Goal: Task Accomplishment & Management: Use online tool/utility

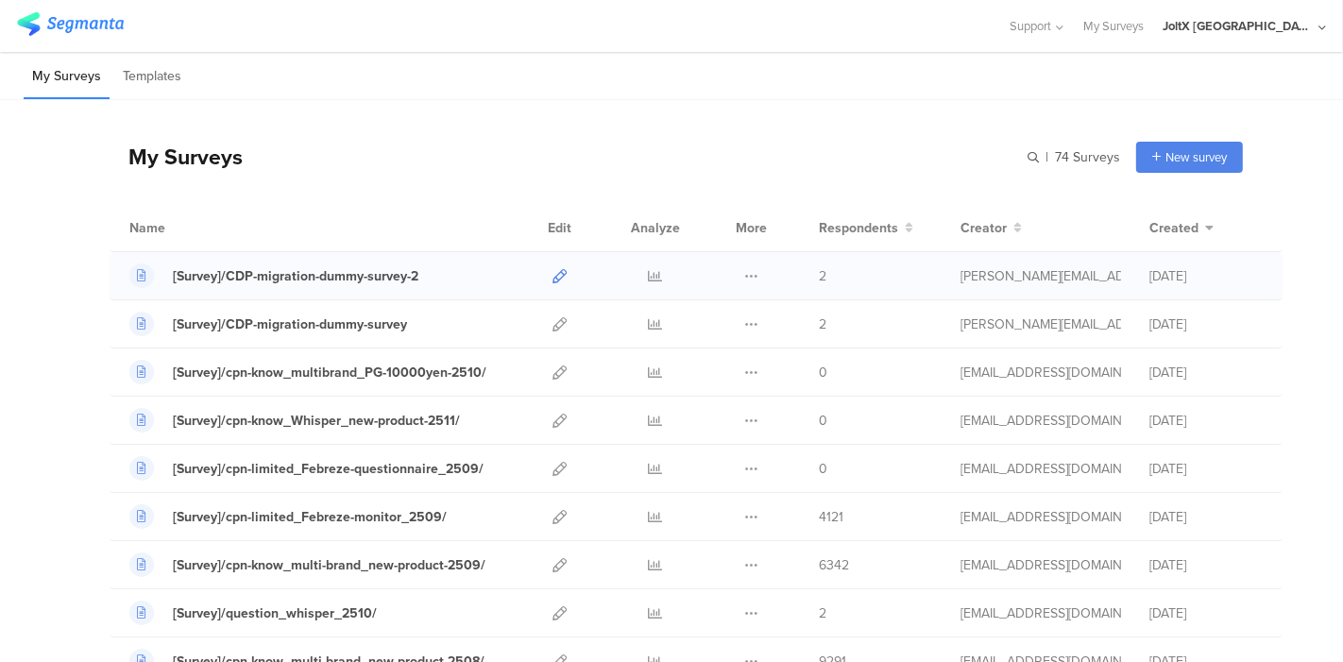
click at [552, 271] on icon at bounding box center [559, 276] width 14 height 14
click at [539, 416] on div at bounding box center [559, 420] width 41 height 47
click at [552, 416] on icon at bounding box center [559, 421] width 14 height 14
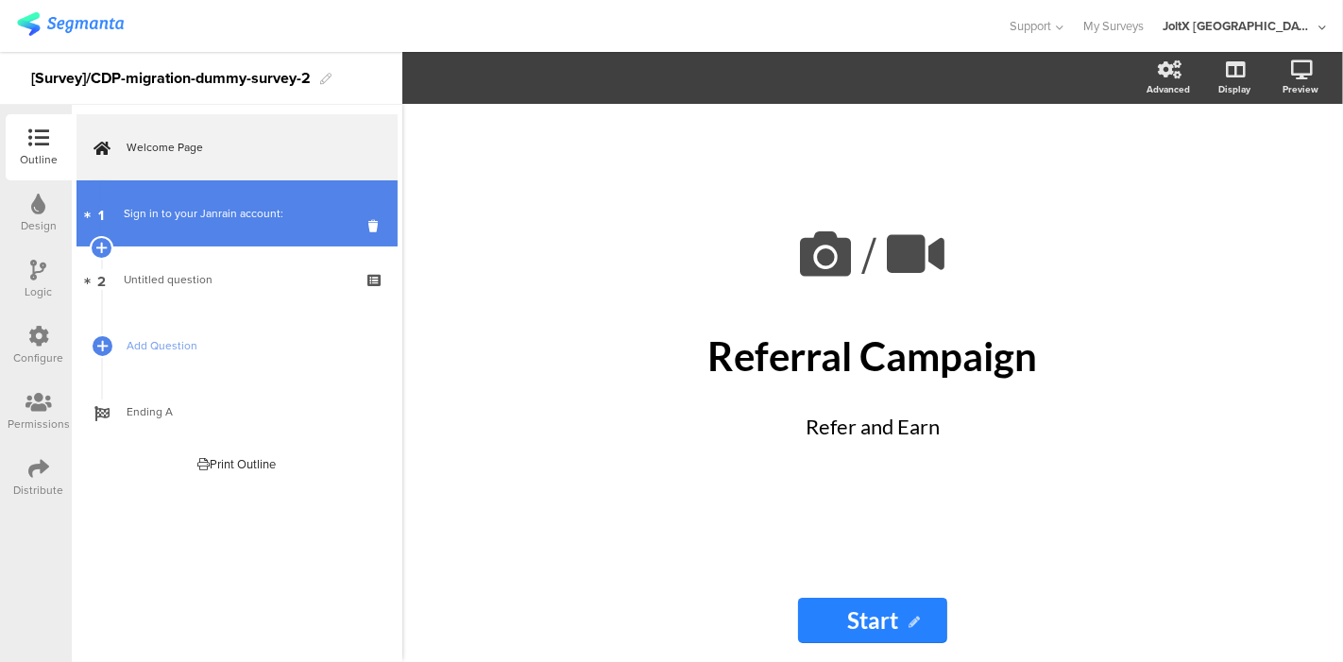
click at [199, 219] on div "Sign in to your Janrain account:" at bounding box center [237, 213] width 226 height 19
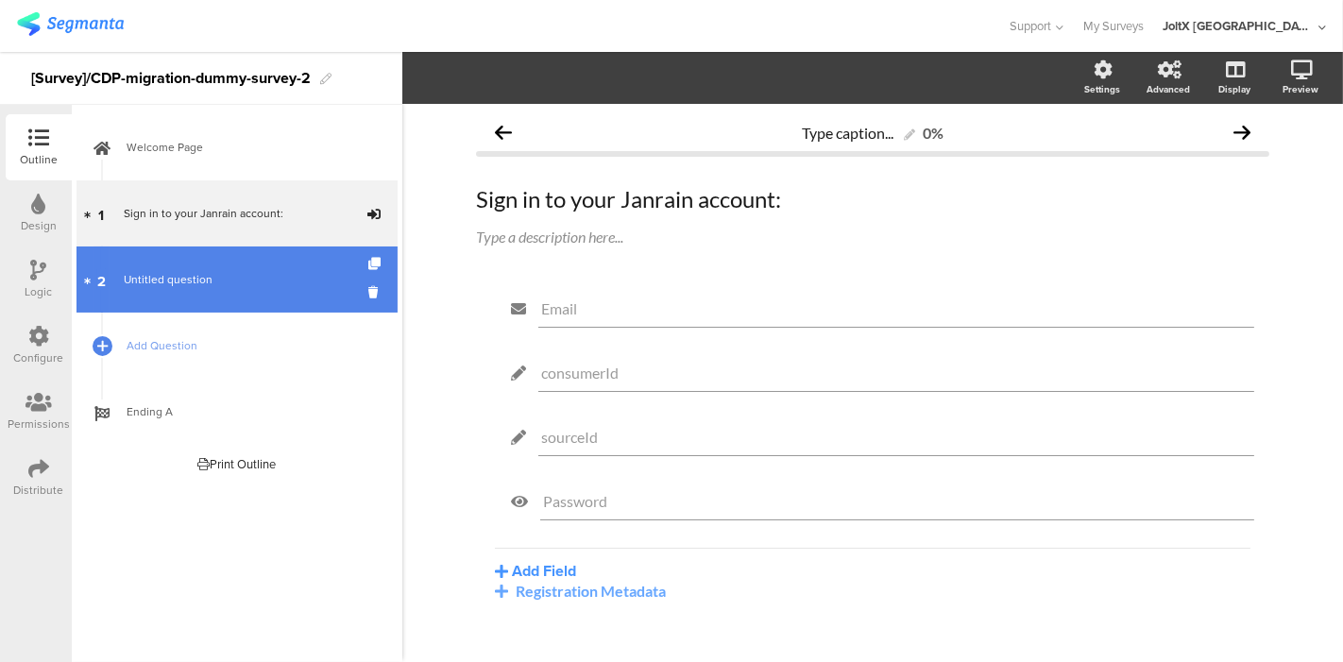
click at [169, 272] on span "Untitled question" at bounding box center [168, 279] width 89 height 17
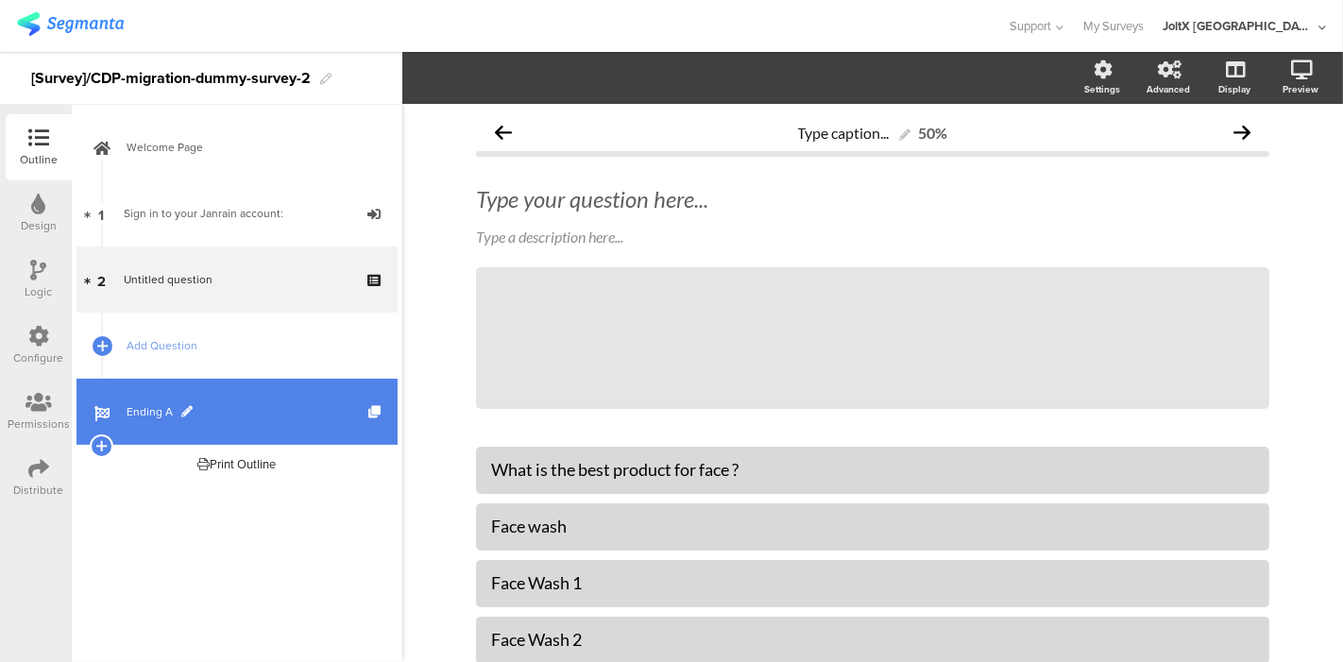
click at [133, 405] on span "Ending A" at bounding box center [248, 411] width 242 height 19
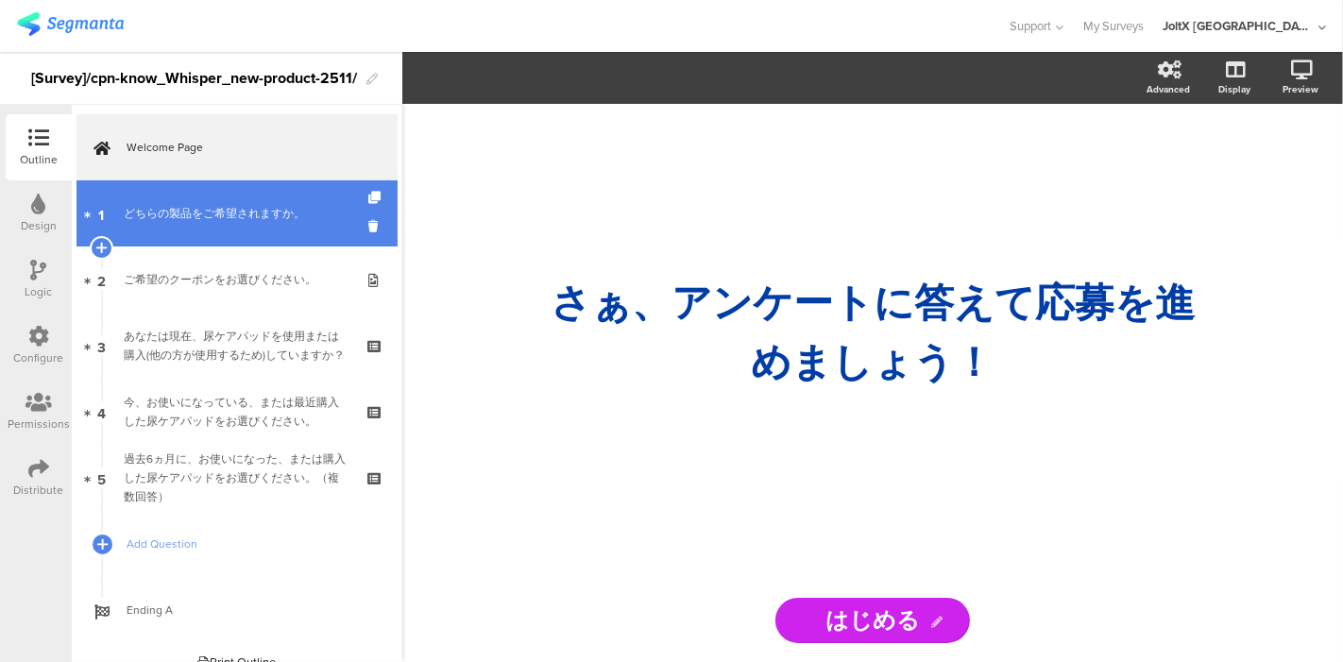
click at [228, 209] on div "どちらの製品をご希望されますか。" at bounding box center [237, 213] width 226 height 19
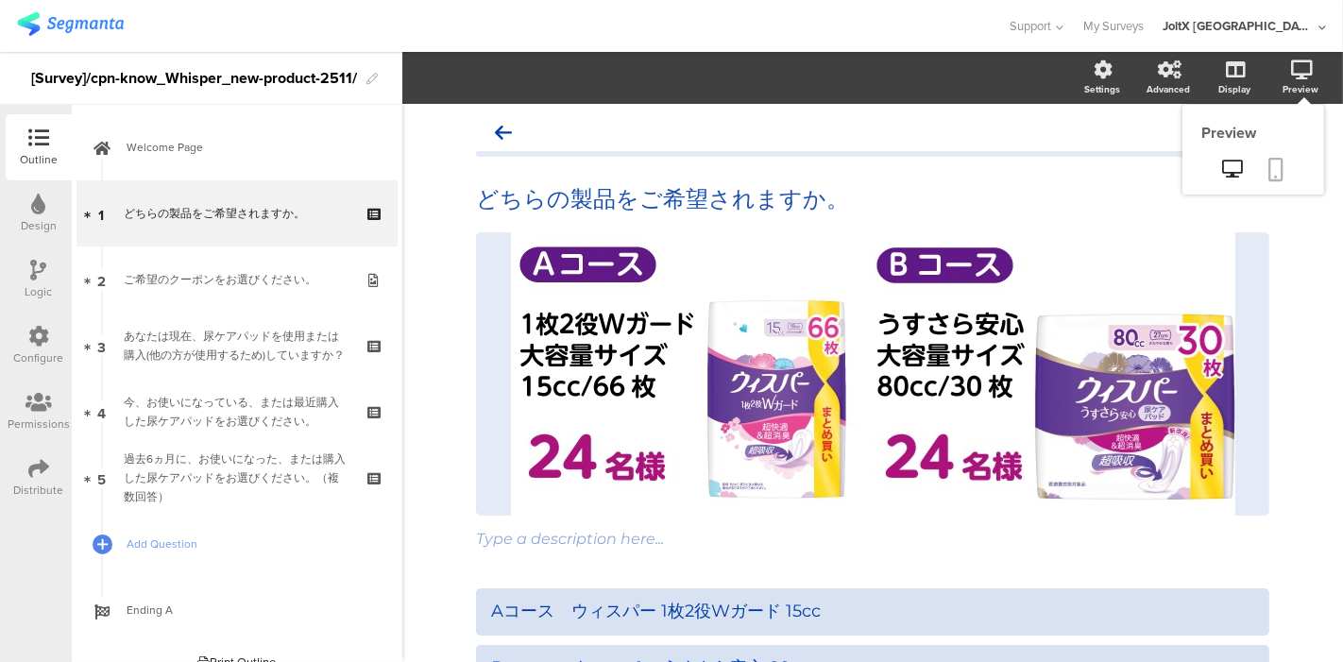
click at [1269, 161] on icon at bounding box center [1276, 170] width 15 height 24
click at [895, 470] on div "/" at bounding box center [872, 373] width 793 height 283
drag, startPoint x: 895, startPoint y: 471, endPoint x: 420, endPoint y: 462, distance: 475.1
click at [420, 462] on div "どちらの製品をご希望されますか。 どちらの製品をご希望されますか。 / Type a description here..." at bounding box center [872, 492] width 940 height 777
click at [576, 438] on div "/" at bounding box center [872, 373] width 793 height 283
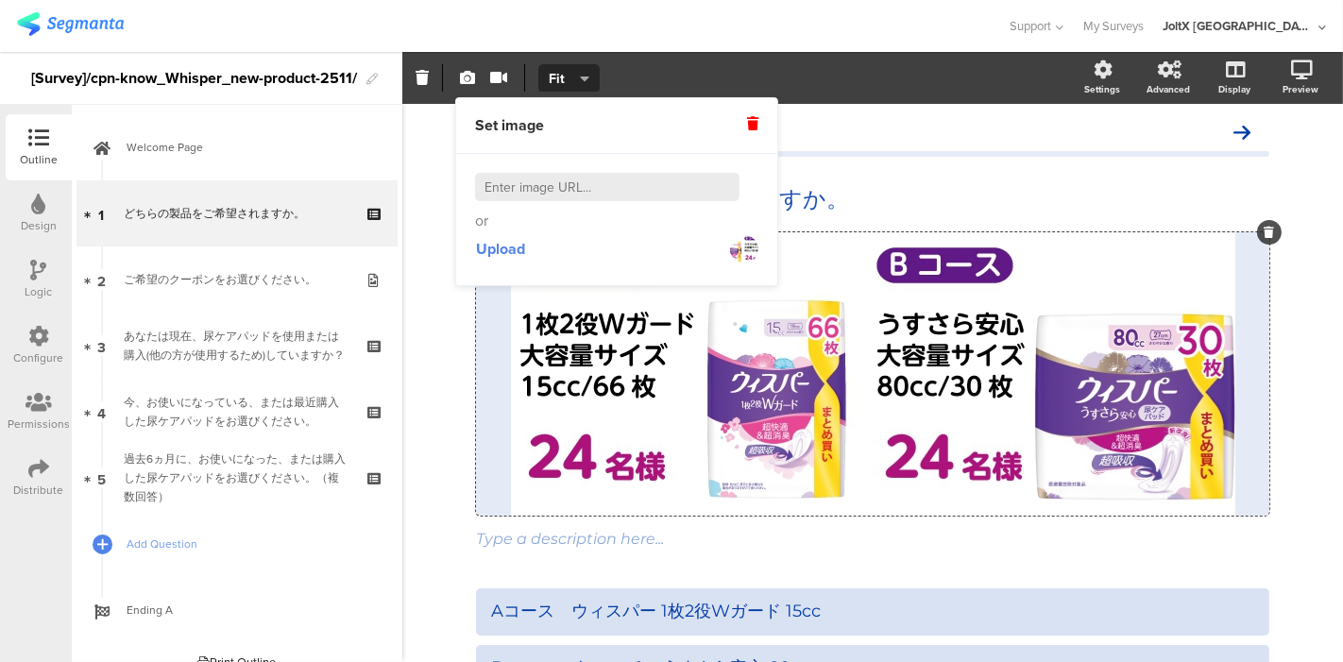
click at [415, 488] on div "どちらの製品をご希望されますか。 どちらの製品をご希望されますか。 / Type a description here..." at bounding box center [872, 492] width 940 height 777
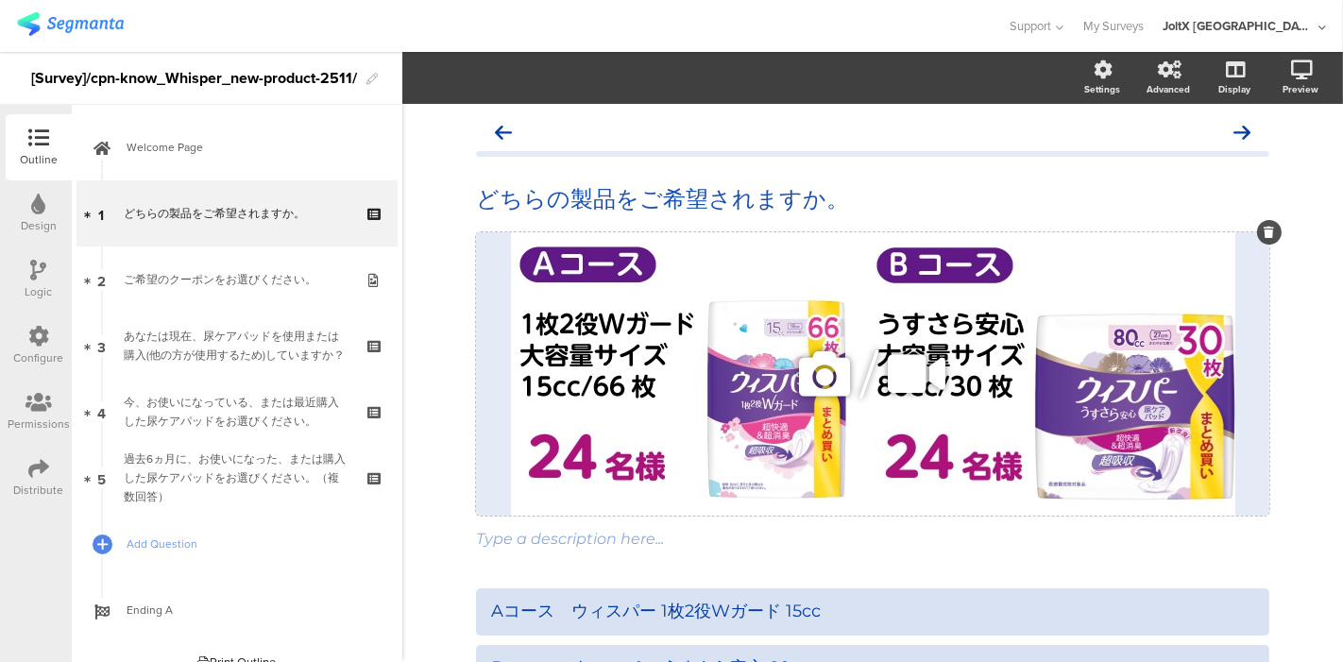
click at [699, 477] on div "/" at bounding box center [872, 373] width 793 height 283
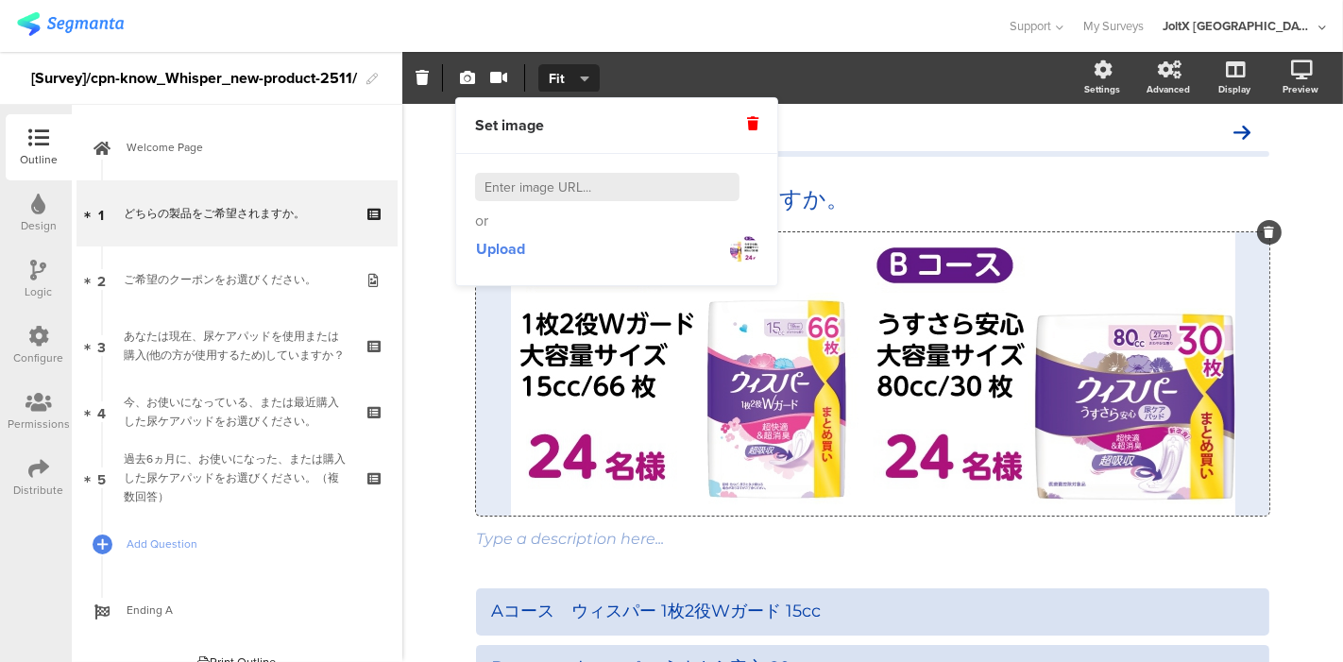
click at [420, 501] on div "どちらの製品をご希望されますか。 どちらの製品をご希望されますか。 / Type a description here..." at bounding box center [872, 492] width 940 height 777
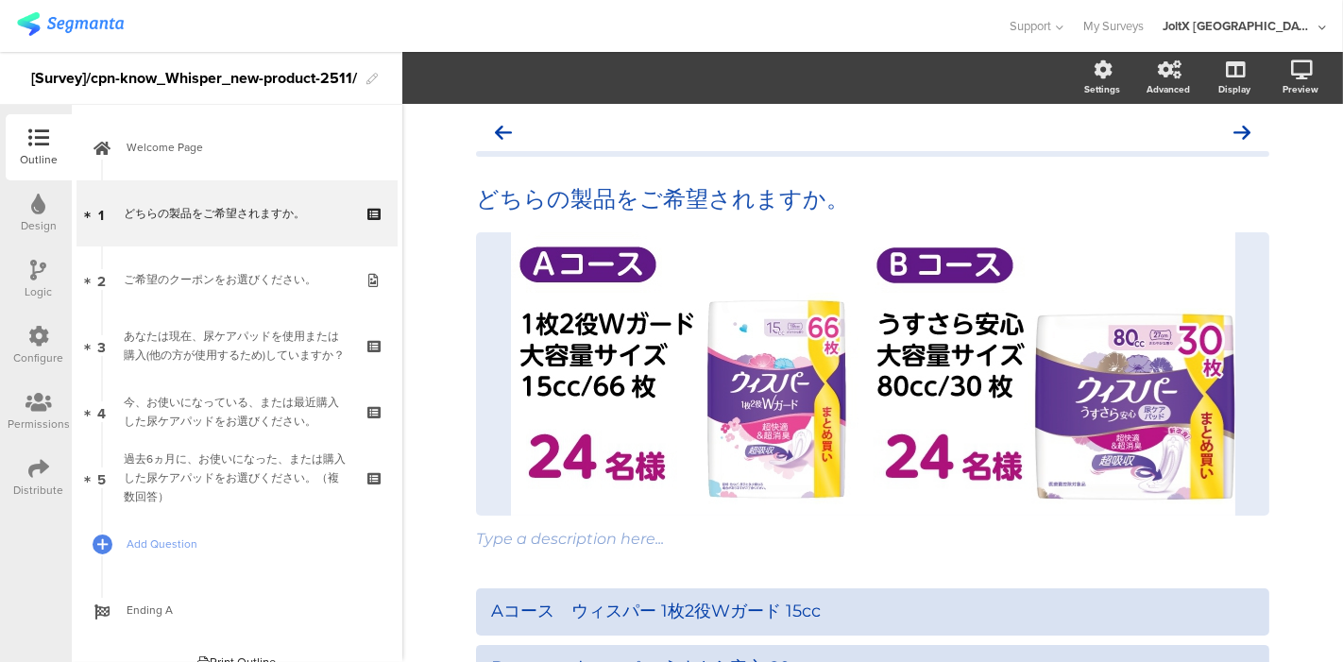
drag, startPoint x: 575, startPoint y: 472, endPoint x: 432, endPoint y: 588, distance: 184.6
click at [432, 587] on div "どちらの製品をご希望されますか。 どちらの製品をご希望されますか。 / Type a description here..." at bounding box center [872, 492] width 940 height 777
click at [793, 376] on icon at bounding box center [825, 374] width 64 height 64
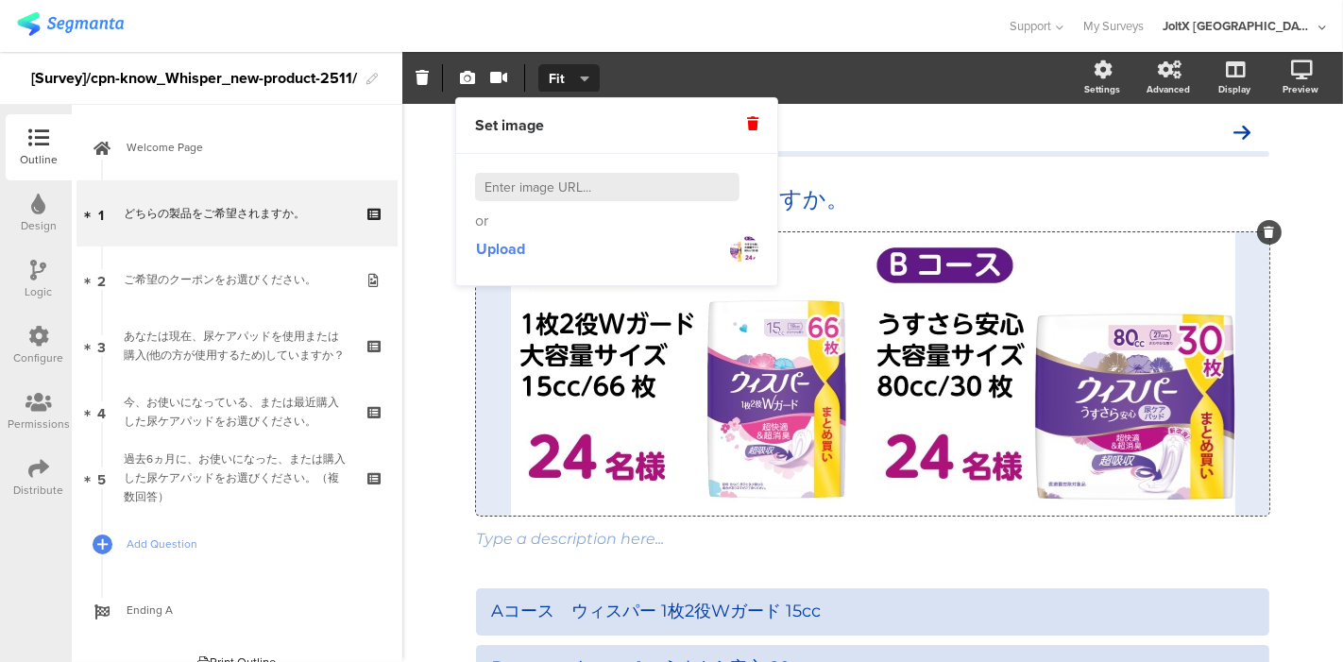
click at [739, 251] on img at bounding box center [744, 249] width 28 height 28
click at [509, 246] on span "Upload" at bounding box center [500, 249] width 49 height 22
click at [497, 246] on span "Upload" at bounding box center [500, 249] width 49 height 22
click at [741, 247] on img at bounding box center [744, 249] width 28 height 28
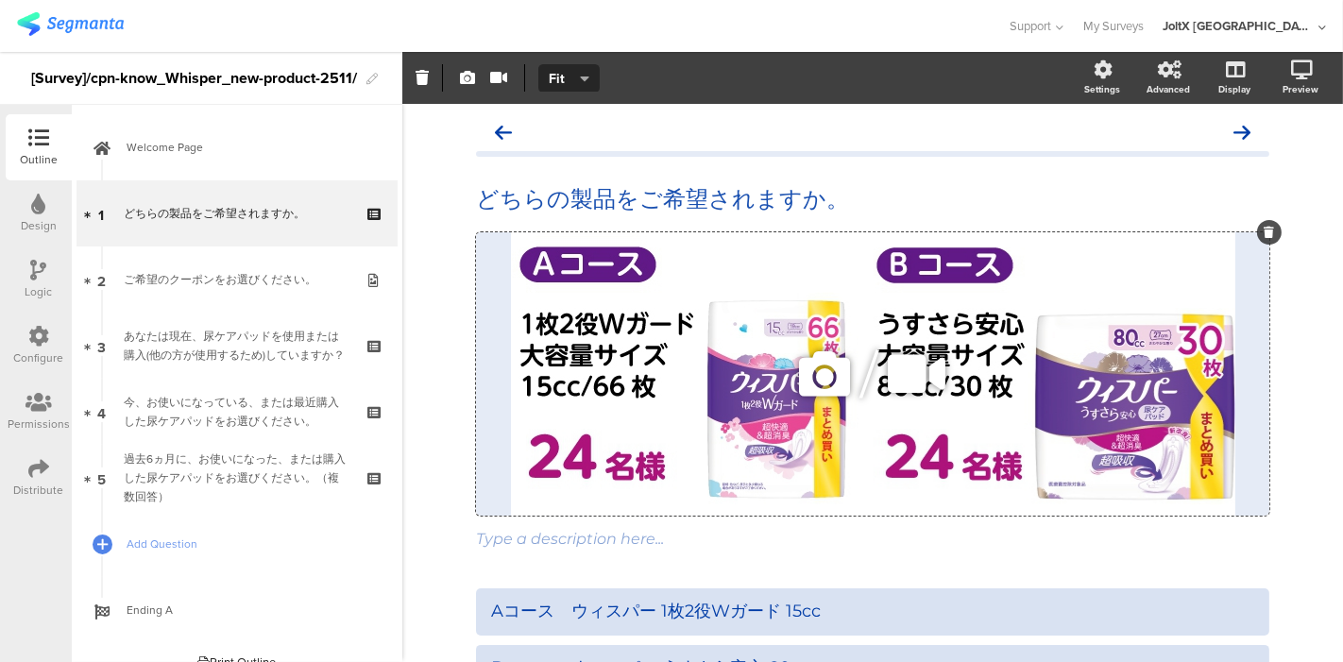
click at [861, 367] on span "/" at bounding box center [869, 375] width 17 height 62
click at [646, 325] on div "/" at bounding box center [872, 373] width 793 height 283
click at [469, 76] on icon "button" at bounding box center [467, 77] width 15 height 15
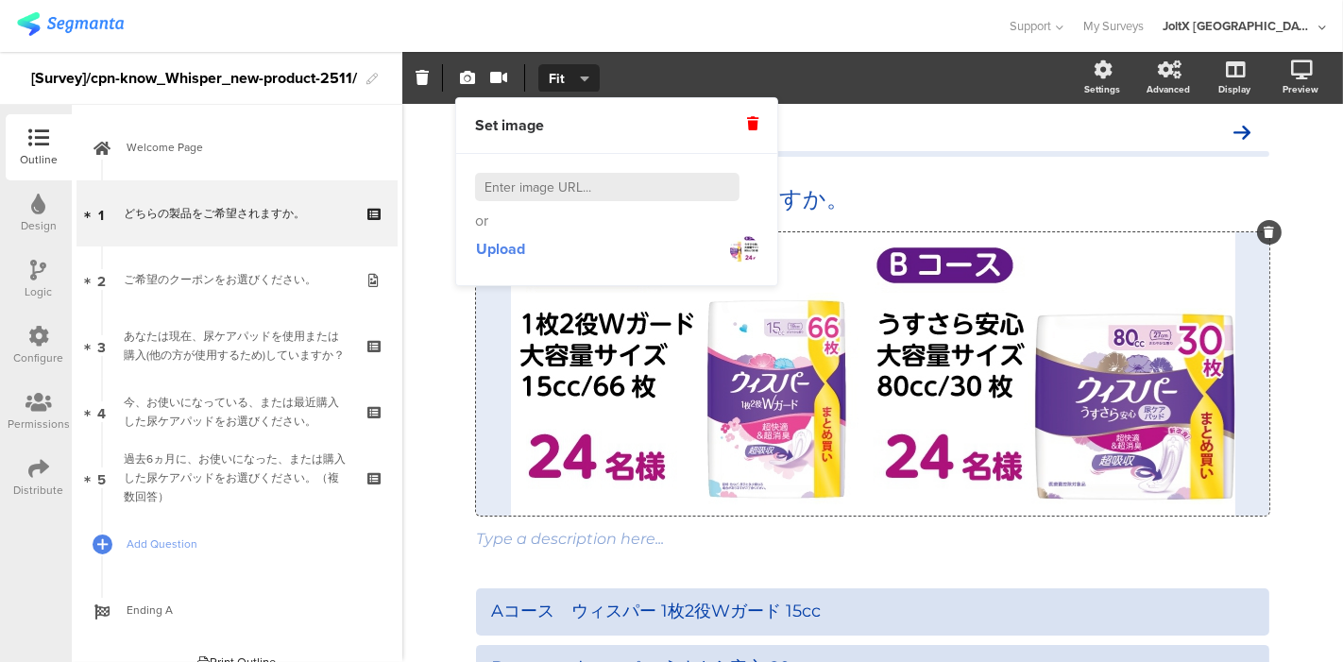
click at [429, 287] on div "どちらの製品をご希望されますか。 どちらの製品をご希望されますか。 / Type a description here..." at bounding box center [872, 492] width 940 height 777
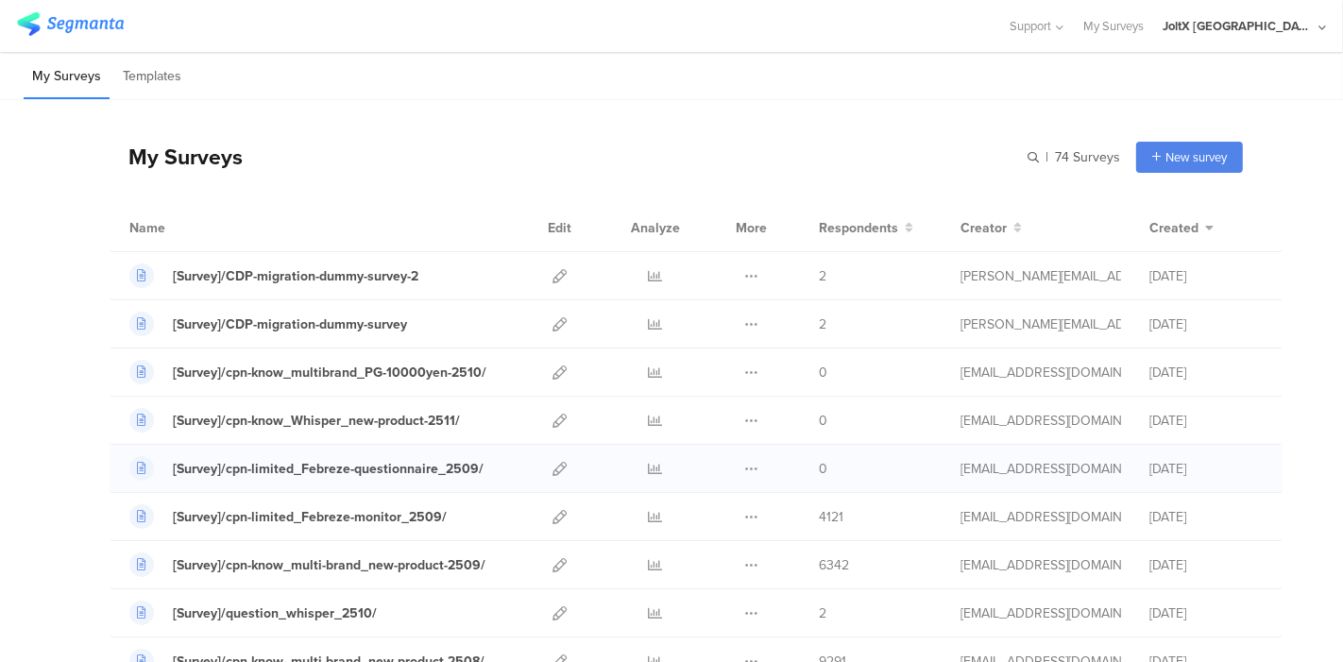
click at [539, 465] on div at bounding box center [559, 468] width 41 height 47
click at [552, 467] on icon at bounding box center [559, 469] width 14 height 14
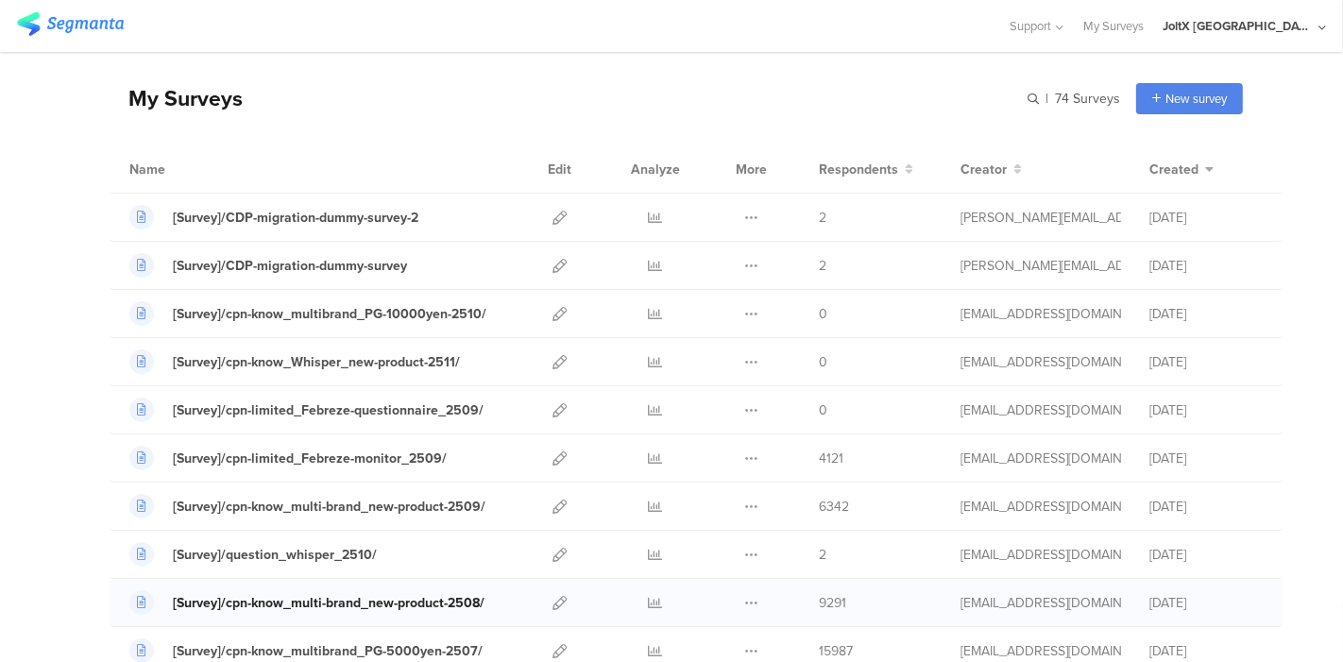
scroll to position [105, 0]
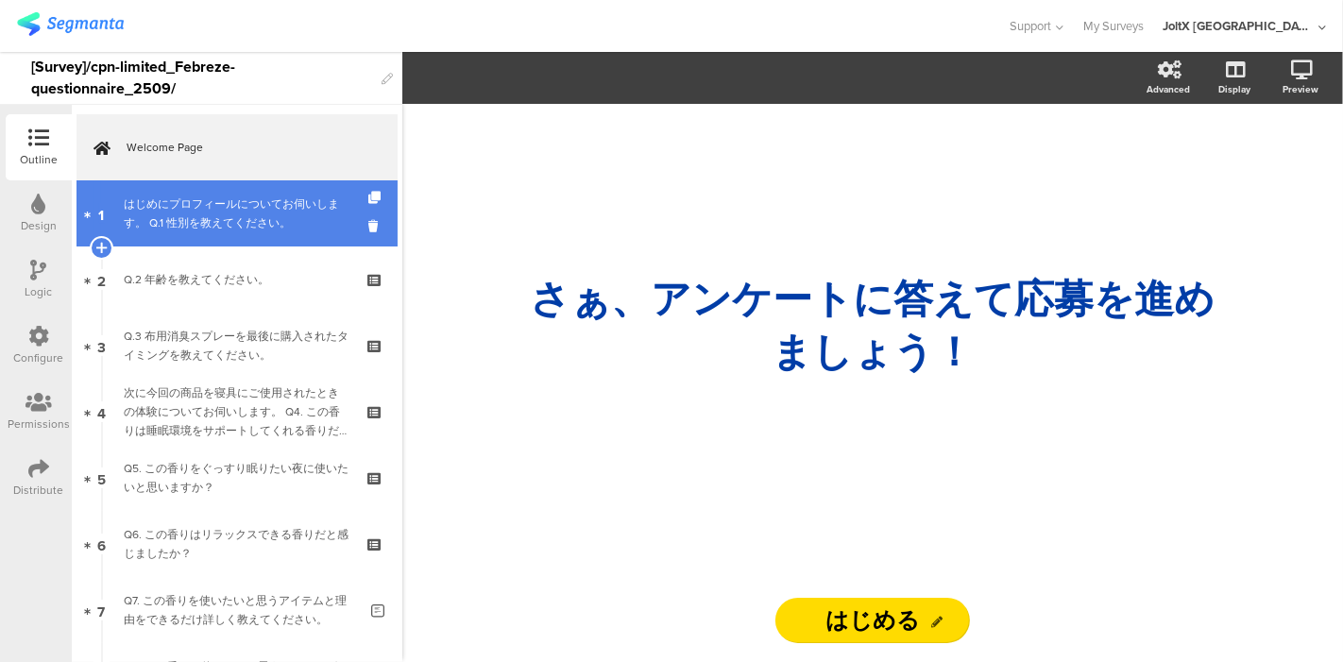
drag, startPoint x: 207, startPoint y: 196, endPoint x: 208, endPoint y: 208, distance: 11.4
click at [207, 196] on div "はじめにプロフィールについてお伺いします。 Q.1 性別を教えてください。" at bounding box center [237, 214] width 226 height 38
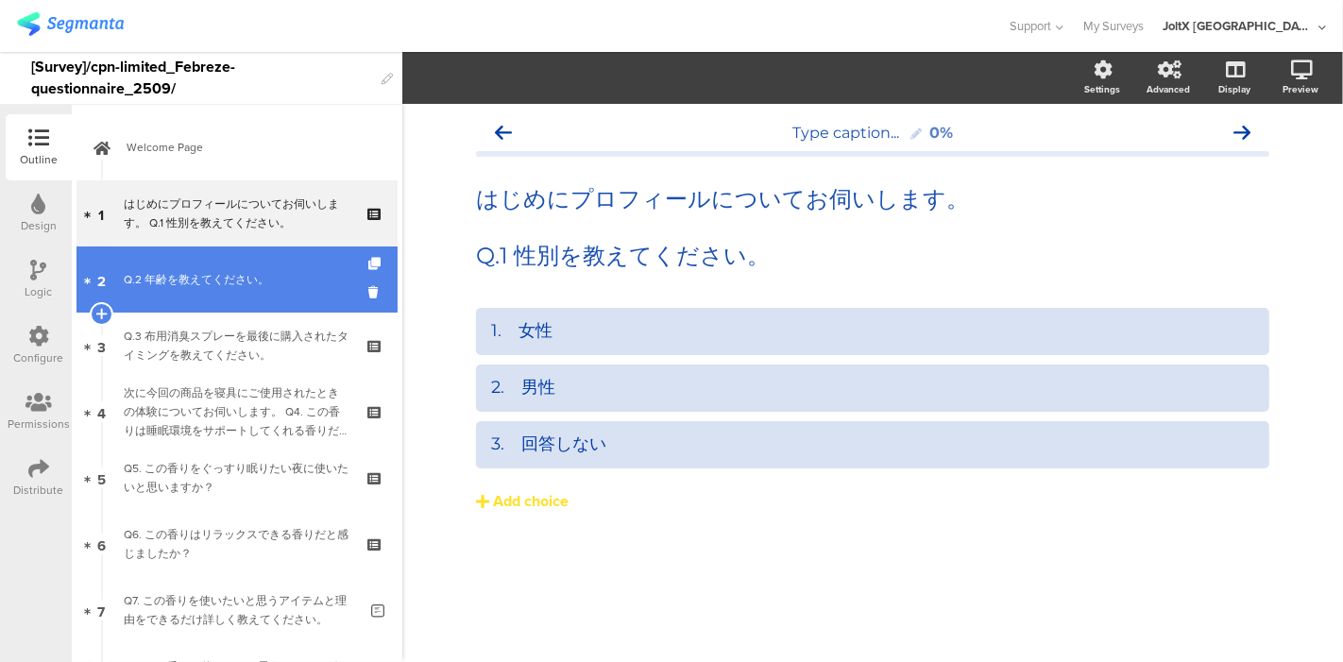
click at [218, 282] on div "Q.2 年齢を教えてください。" at bounding box center [237, 279] width 226 height 19
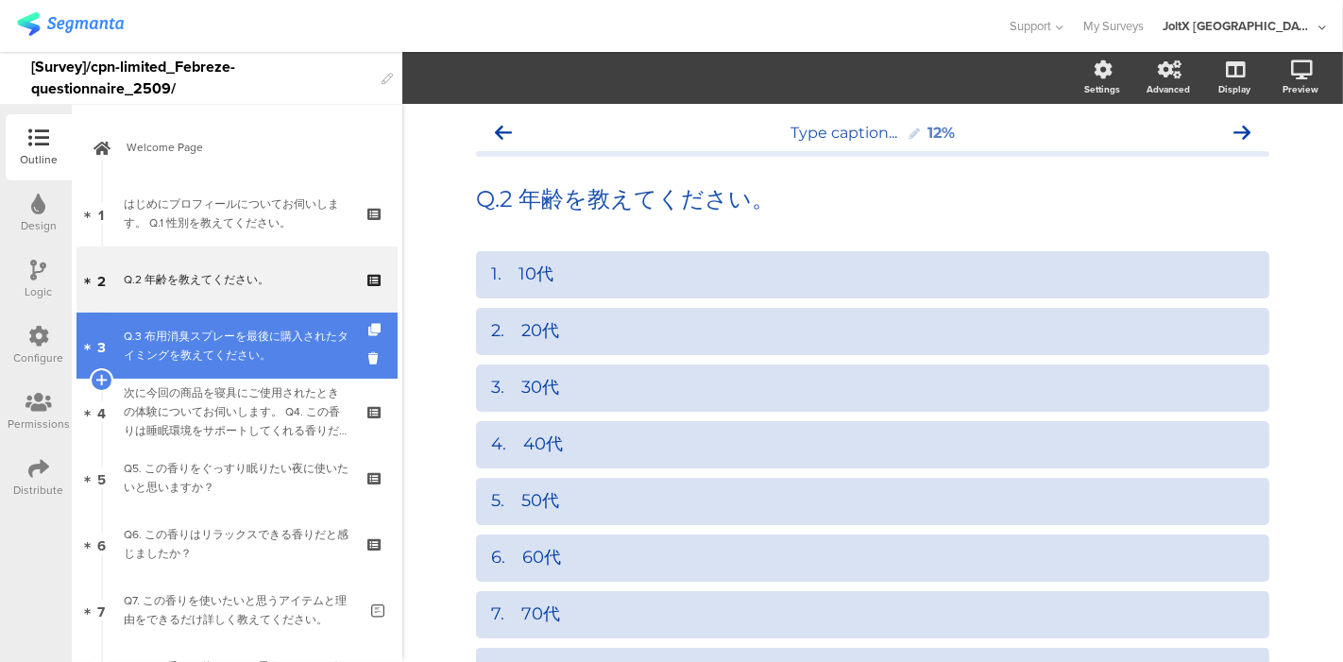
click at [199, 341] on div "Q.3 布用消臭スプレーを最後に購入されたタイミングを教えてください。" at bounding box center [237, 346] width 226 height 38
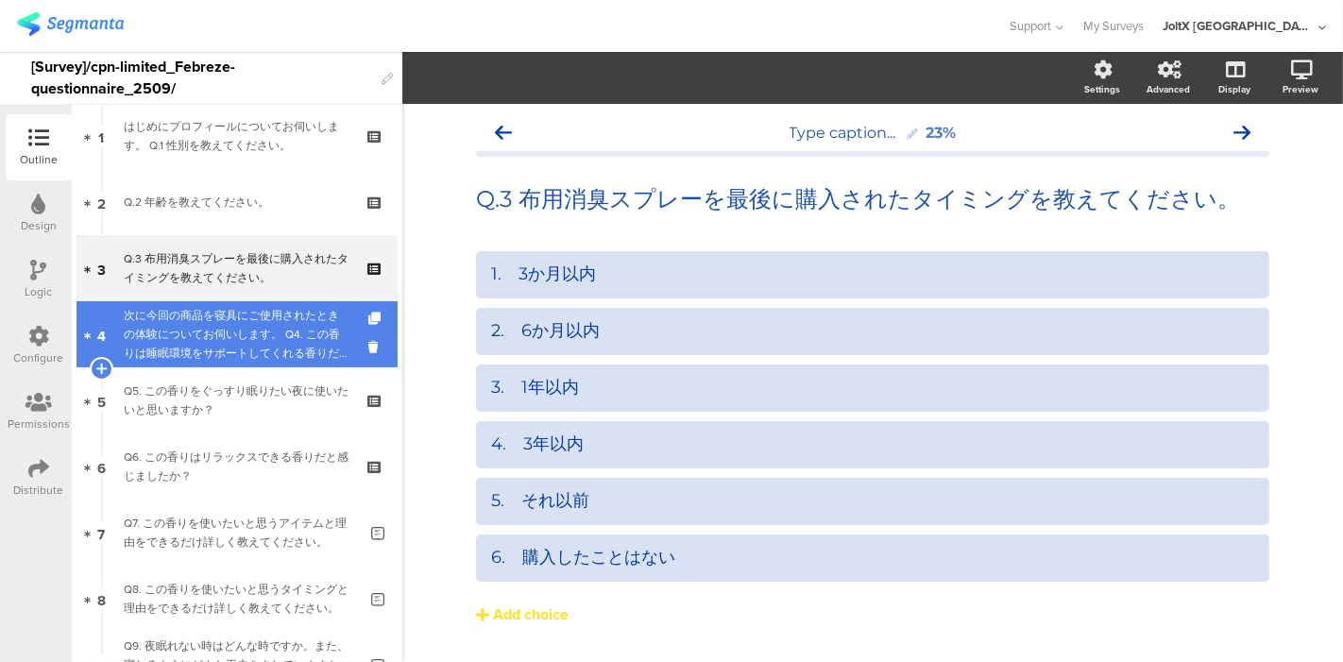
scroll to position [105, 0]
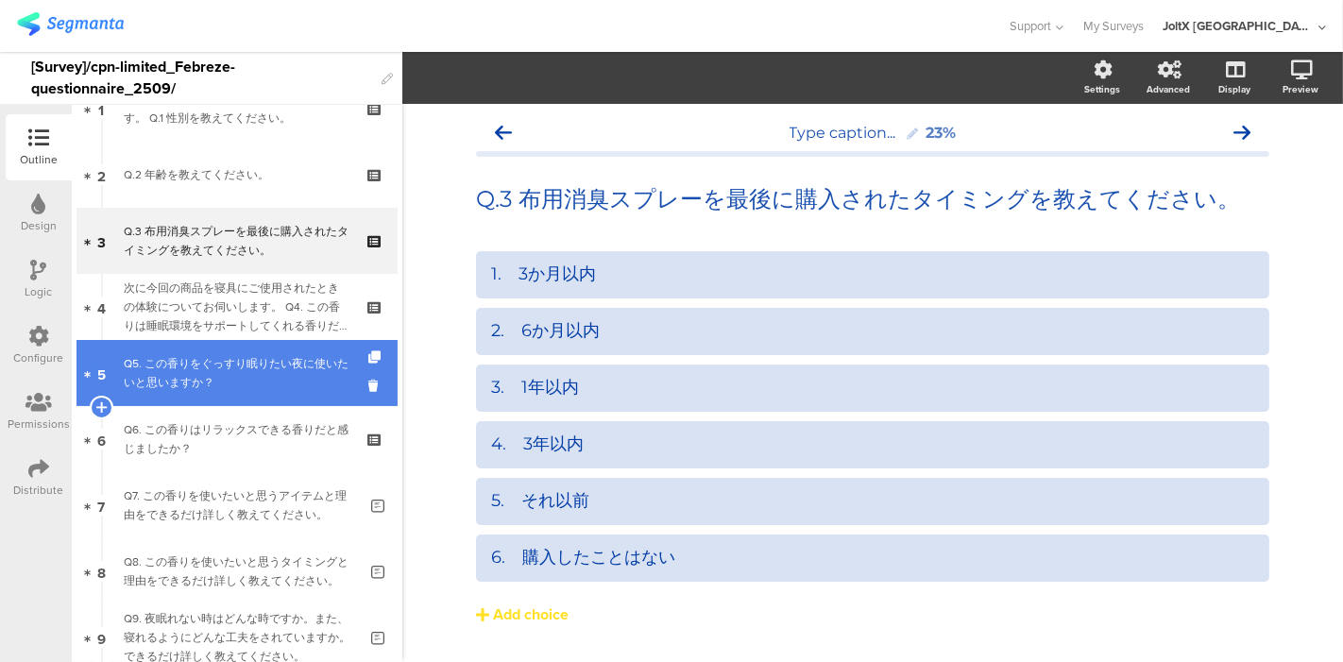
drag, startPoint x: 194, startPoint y: 375, endPoint x: 190, endPoint y: 384, distance: 10.2
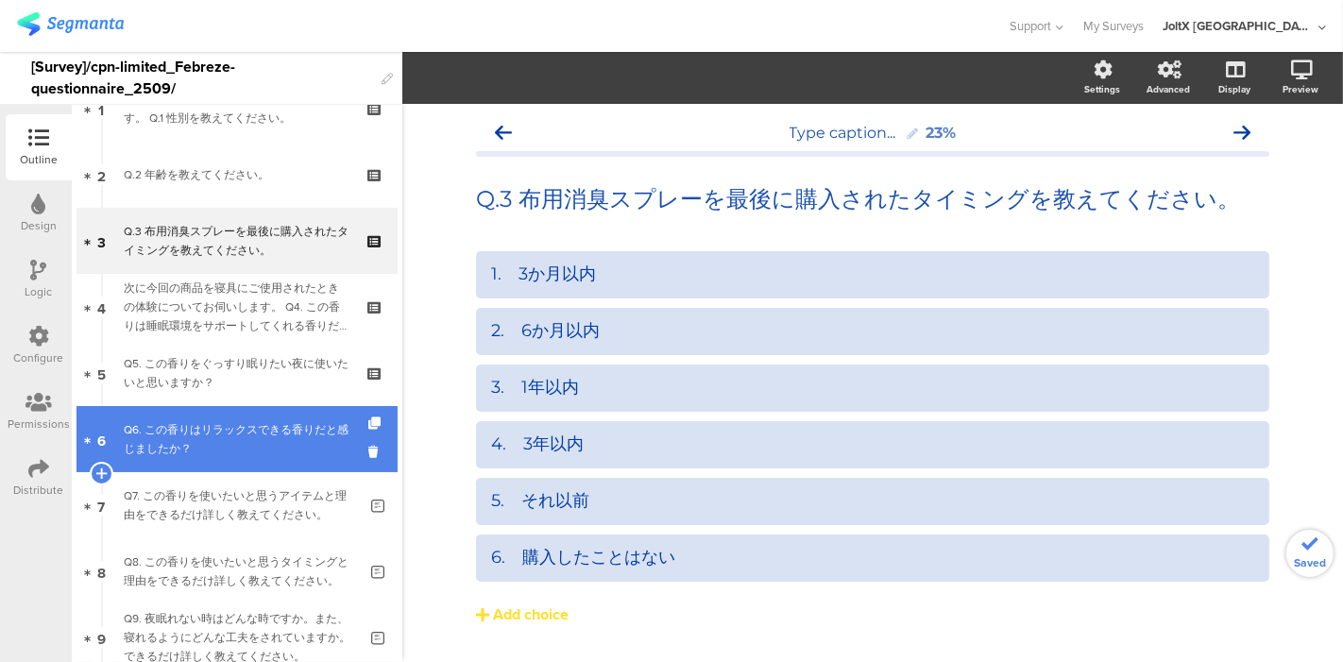
click at [186, 437] on div "Q6. この香りはリラックスできる香りだと感じましたか？" at bounding box center [237, 439] width 226 height 38
